Goal: Feedback & Contribution: Submit feedback/report problem

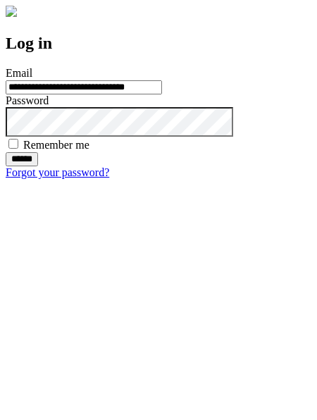
type input "**********"
click at [38, 166] on input "******" at bounding box center [22, 159] width 32 height 14
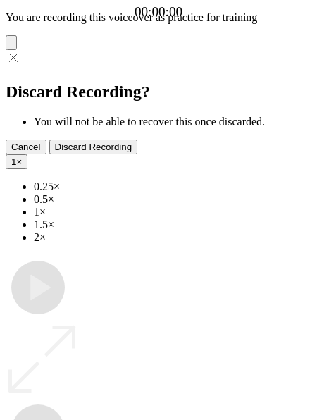
type input "**********"
